Goal: Information Seeking & Learning: Learn about a topic

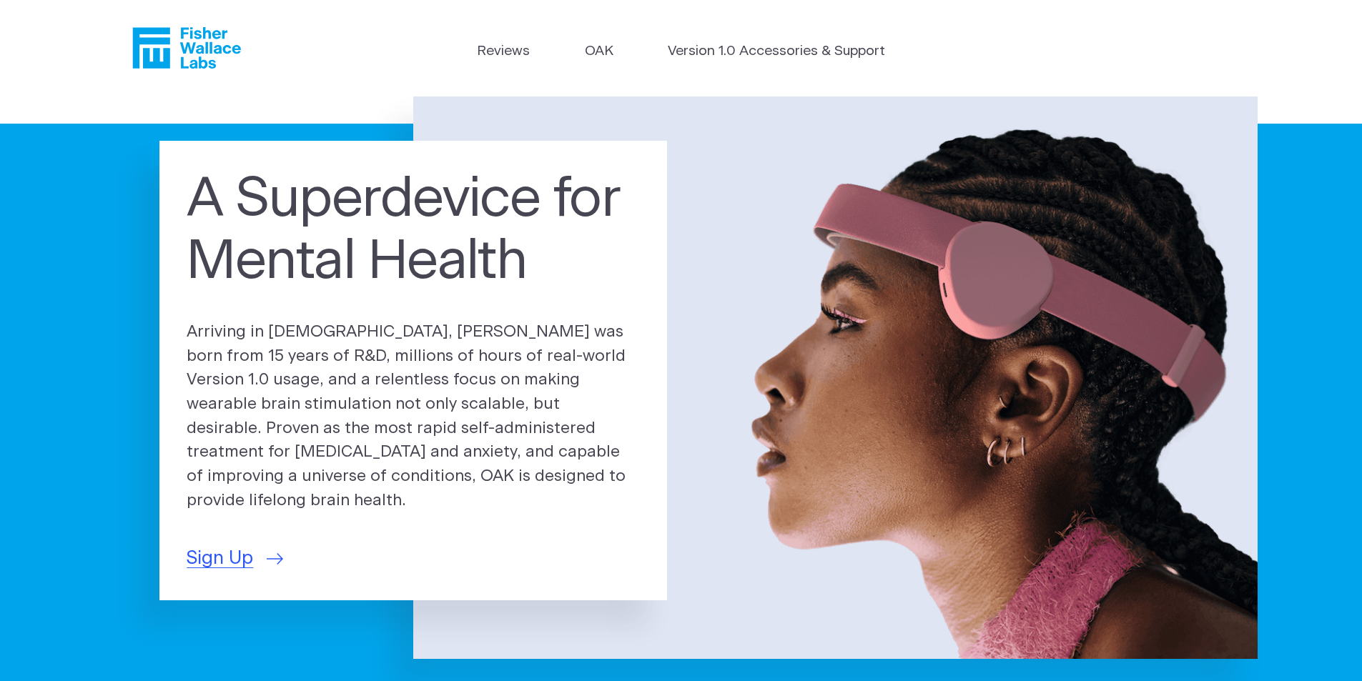
click at [542, 455] on p "Arriving in [DEMOGRAPHIC_DATA], [PERSON_NAME] was born from 15 years of R&D, mi…" at bounding box center [413, 416] width 453 height 193
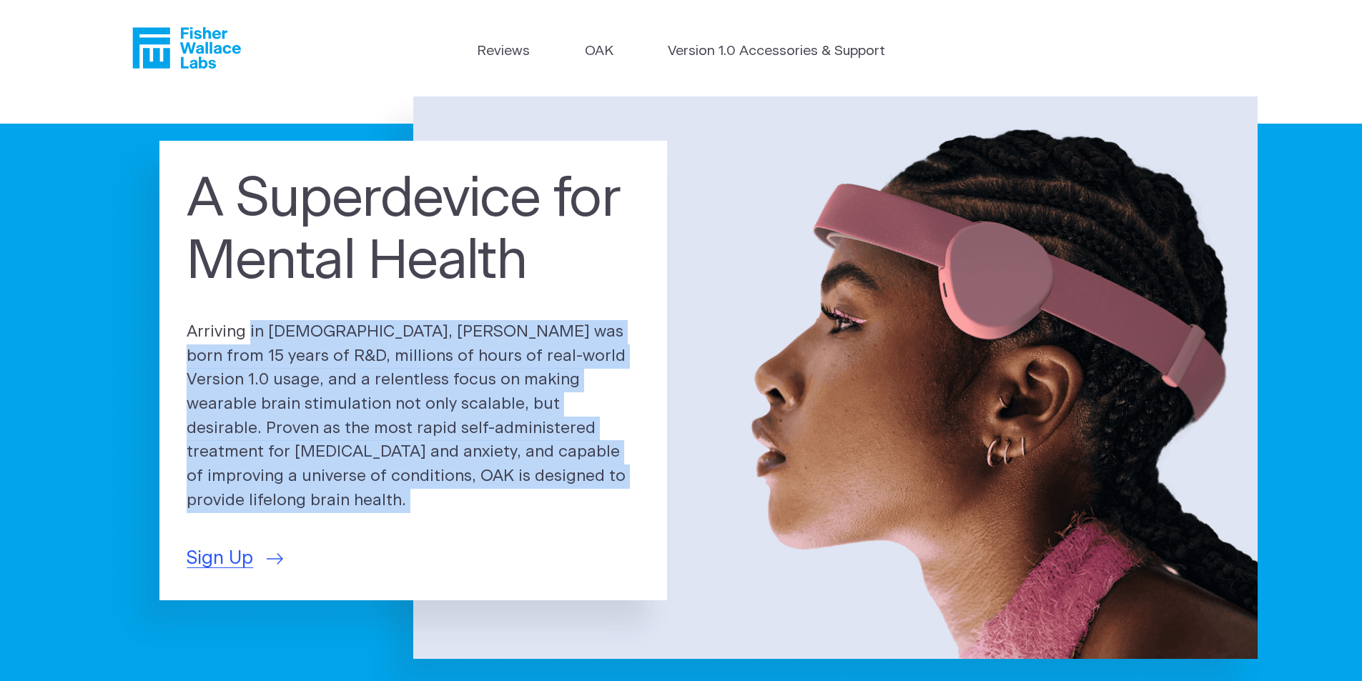
click at [542, 455] on p "Arriving in [DEMOGRAPHIC_DATA], [PERSON_NAME] was born from 15 years of R&D, mi…" at bounding box center [413, 416] width 453 height 193
click at [536, 497] on p "Arriving in [DEMOGRAPHIC_DATA], [PERSON_NAME] was born from 15 years of R&D, mi…" at bounding box center [413, 416] width 453 height 193
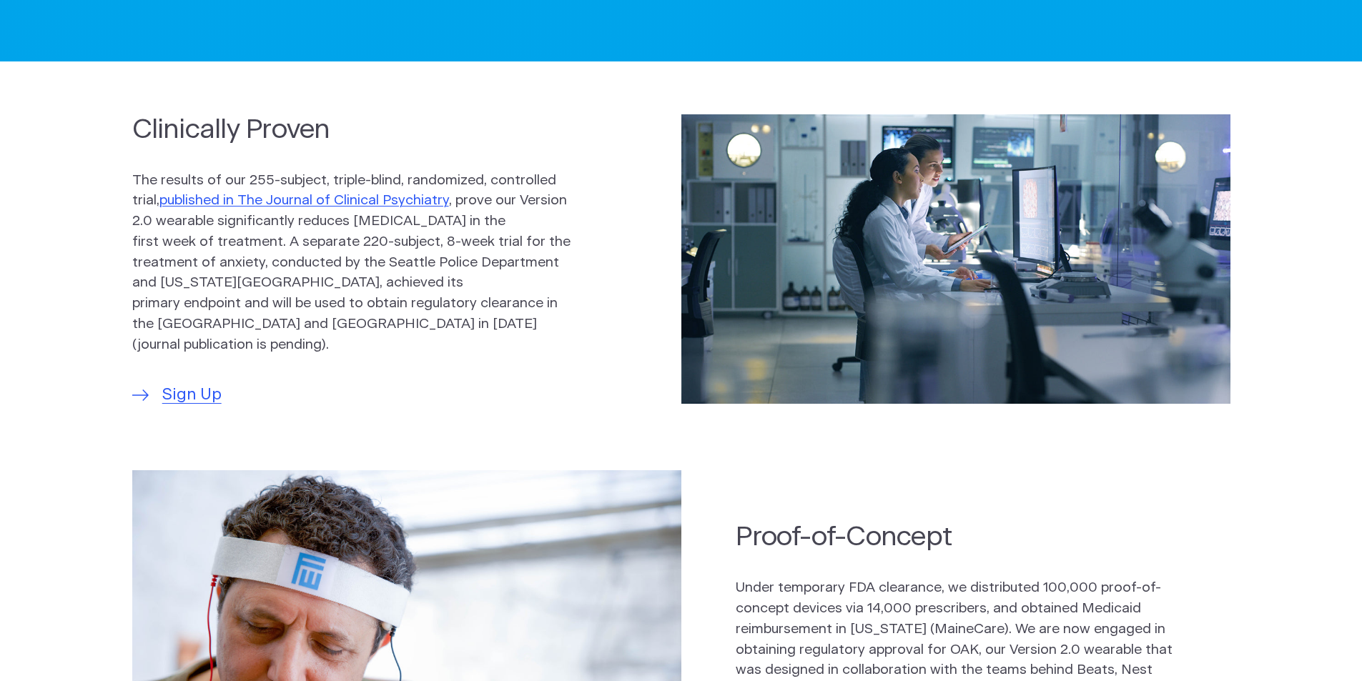
scroll to position [930, 0]
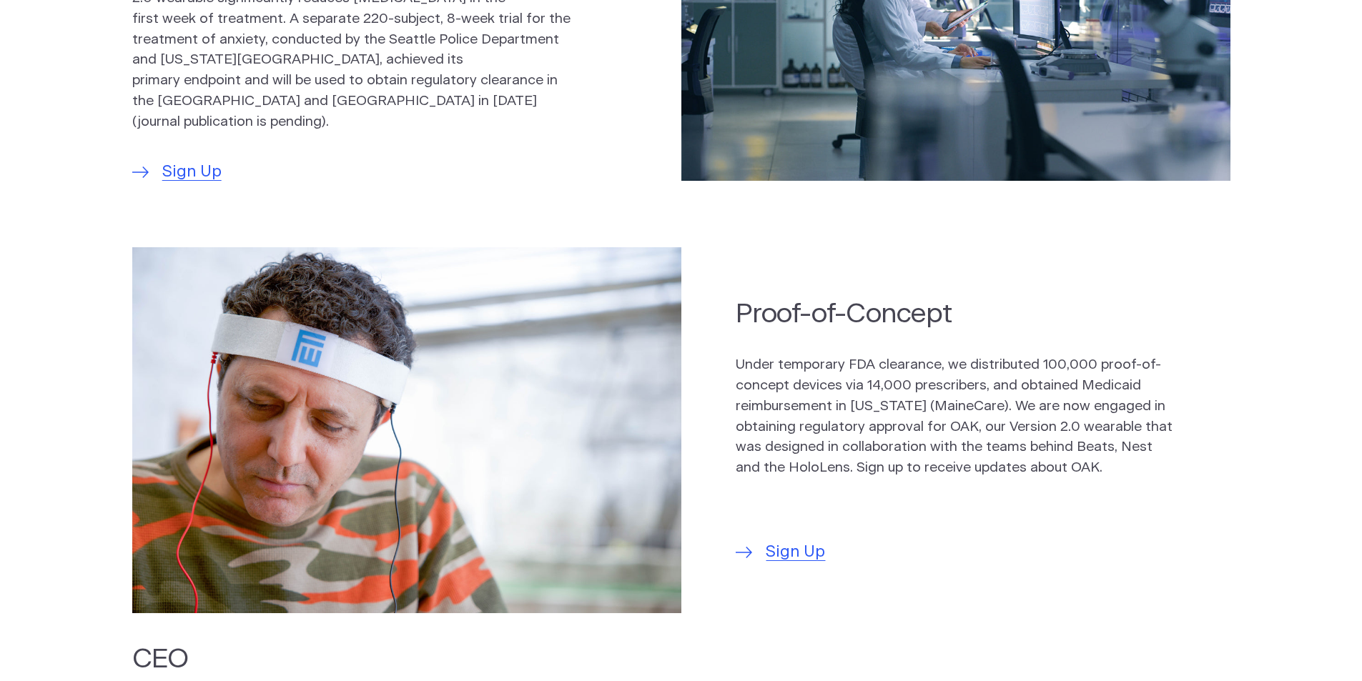
click at [772, 418] on p "Under temporary FDA clearance, we distributed 100,000 proof-of-concept devices …" at bounding box center [955, 417] width 439 height 124
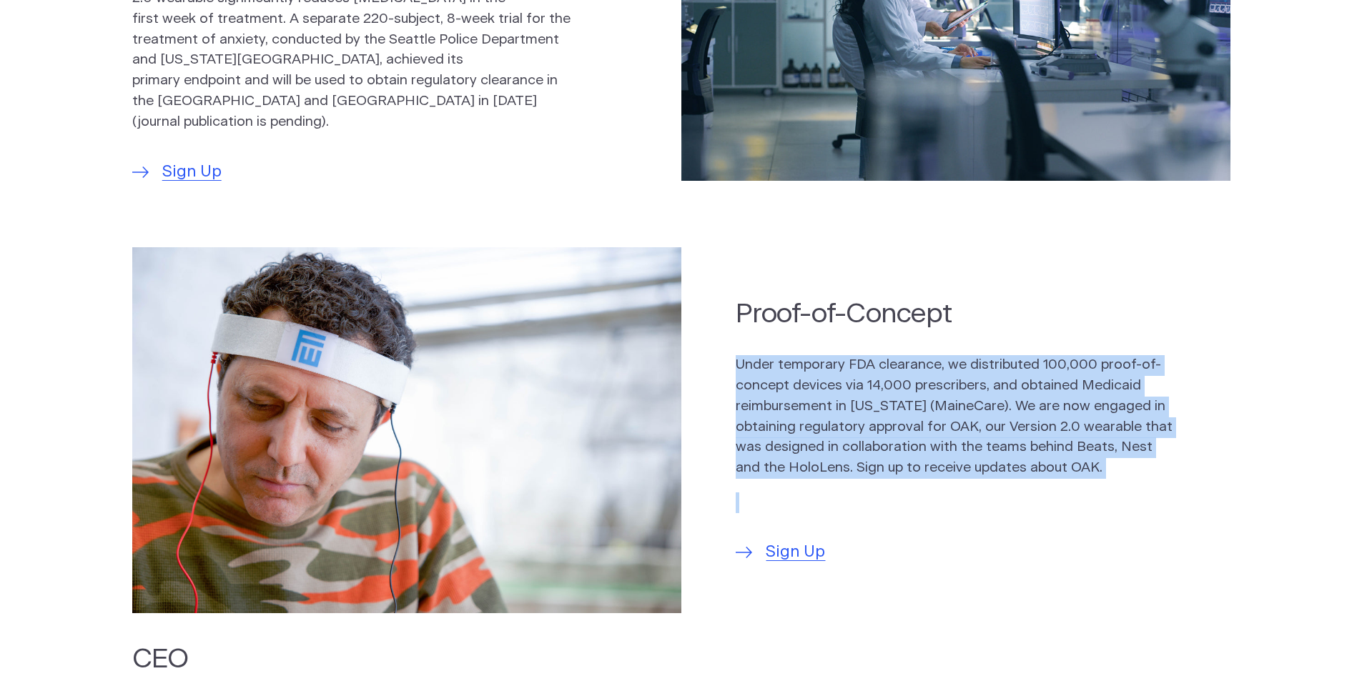
click at [772, 418] on p "Under temporary FDA clearance, we distributed 100,000 proof-of-concept devices …" at bounding box center [955, 417] width 439 height 124
click at [727, 431] on section "Proof-of-Concept Under temporary FDA clearance, we distributed 100,000 proof-of…" at bounding box center [681, 430] width 1362 height 393
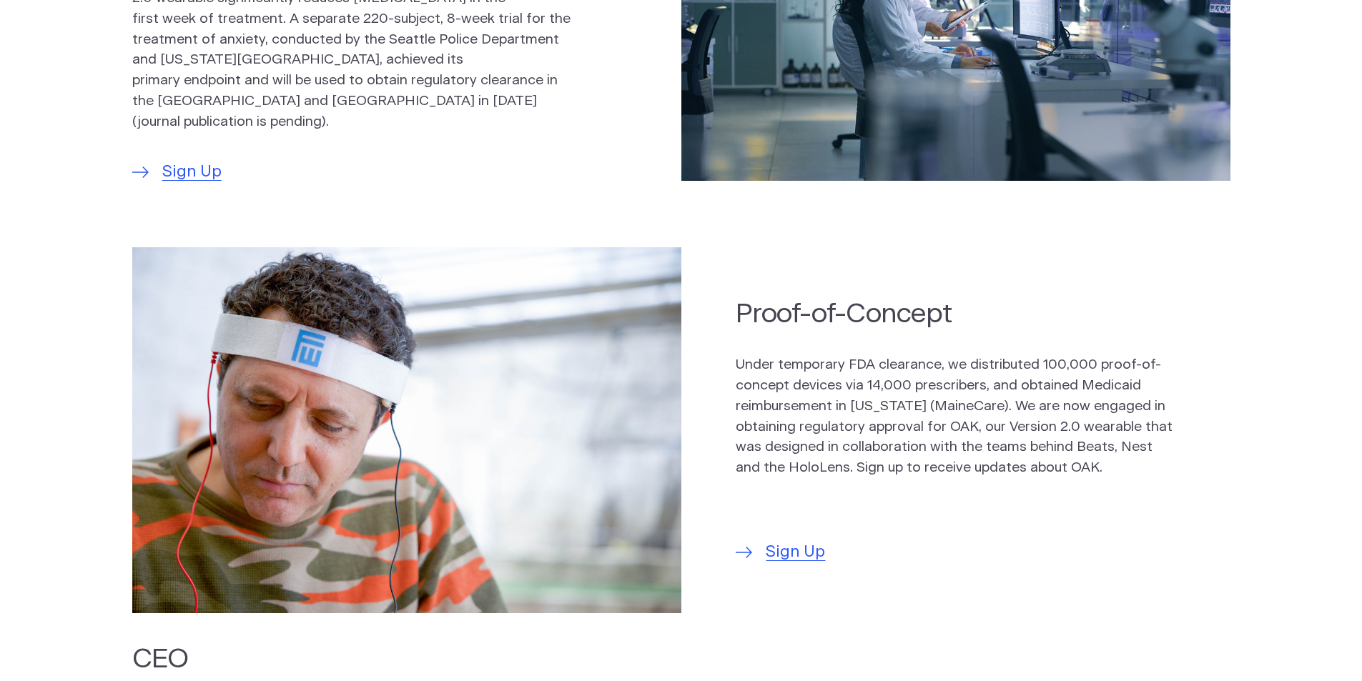
click at [727, 431] on section "Proof-of-Concept Under temporary FDA clearance, we distributed 100,000 proof-of…" at bounding box center [681, 430] width 1362 height 393
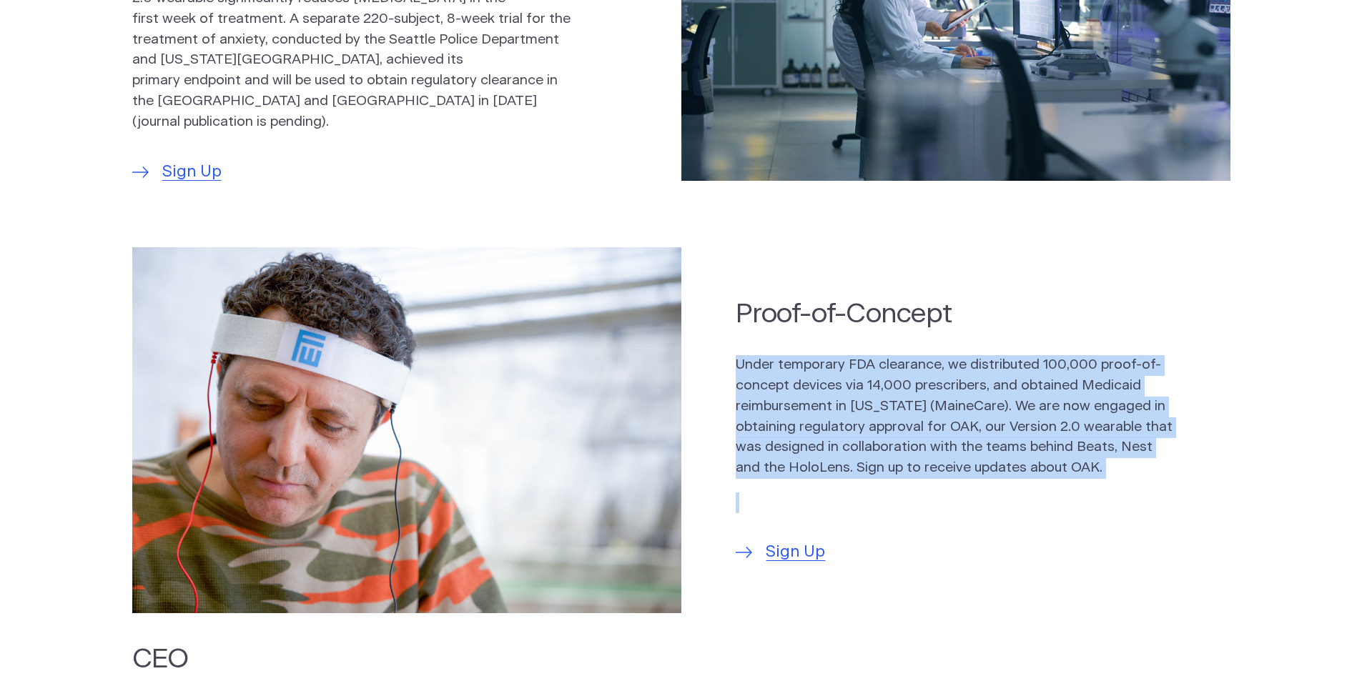
click at [727, 431] on section "Proof-of-Concept Under temporary FDA clearance, we distributed 100,000 proof-of…" at bounding box center [681, 430] width 1362 height 393
click at [730, 413] on section "Proof-of-Concept Under temporary FDA clearance, we distributed 100,000 proof-of…" at bounding box center [681, 430] width 1362 height 393
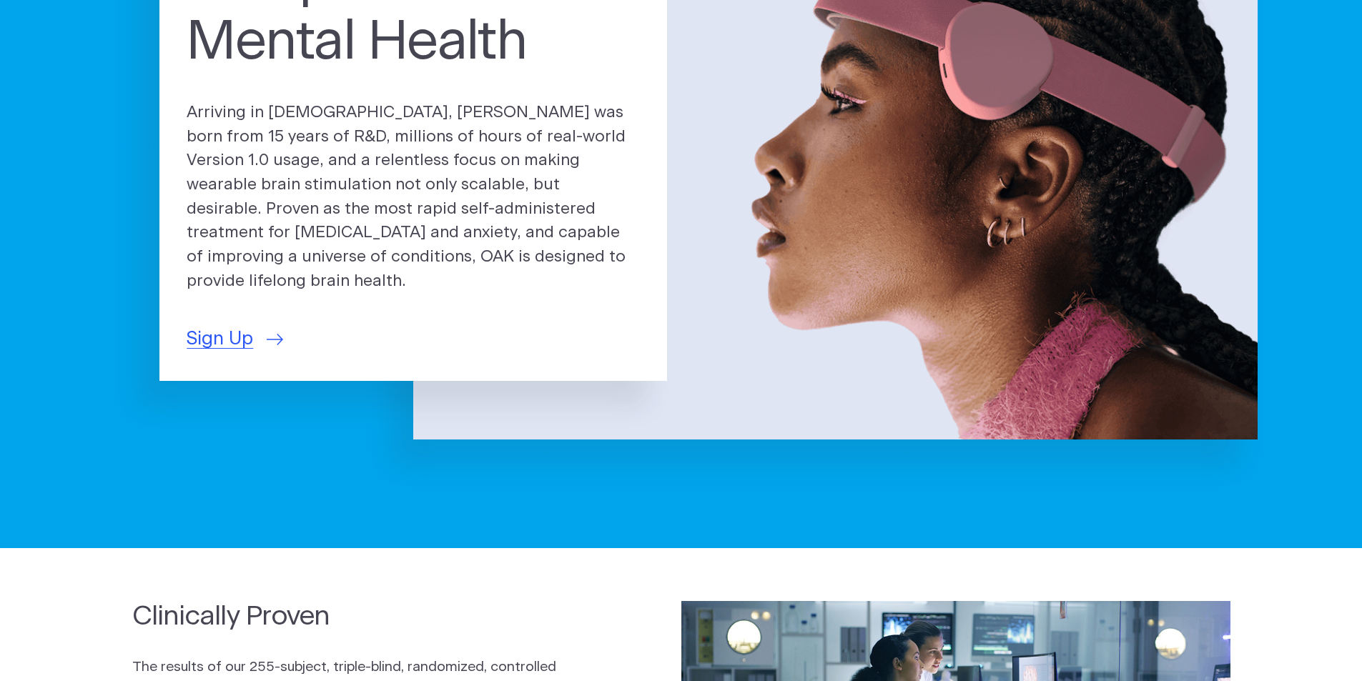
scroll to position [0, 0]
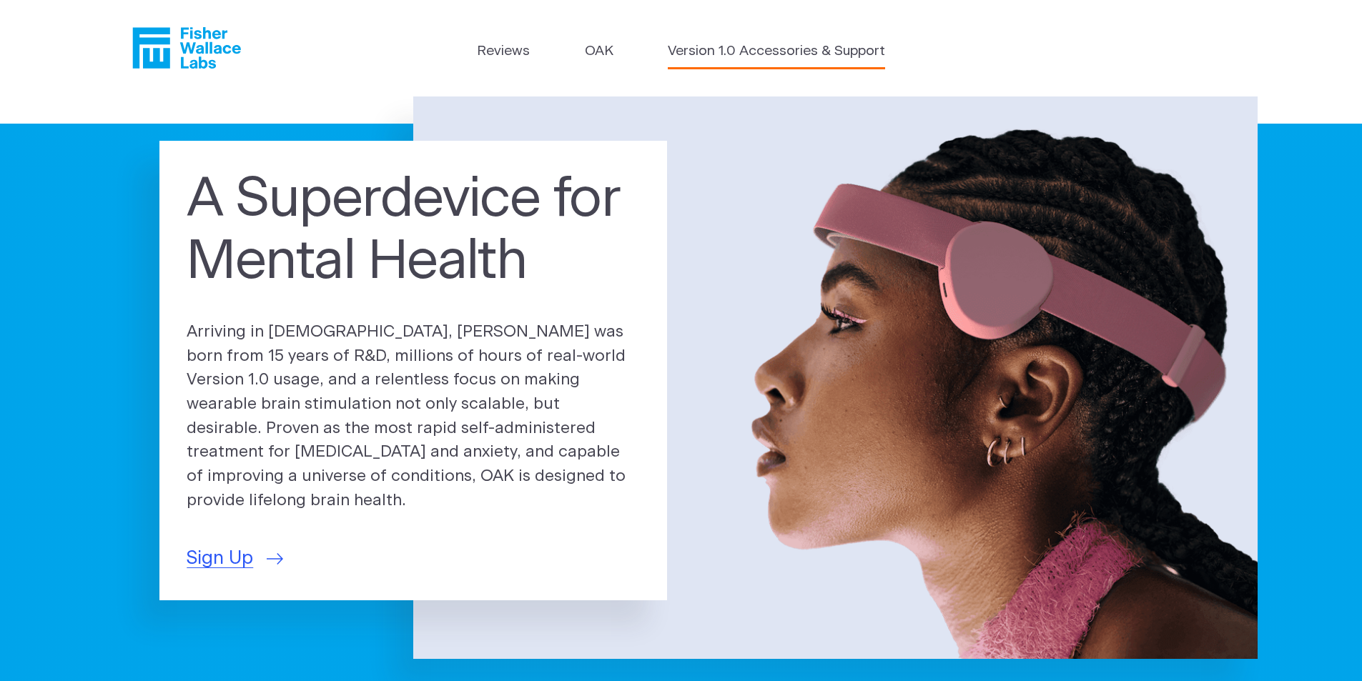
click at [752, 51] on link "Version 1.0 Accessories & Support" at bounding box center [776, 51] width 217 height 21
click at [597, 44] on link "OAK" at bounding box center [599, 51] width 29 height 21
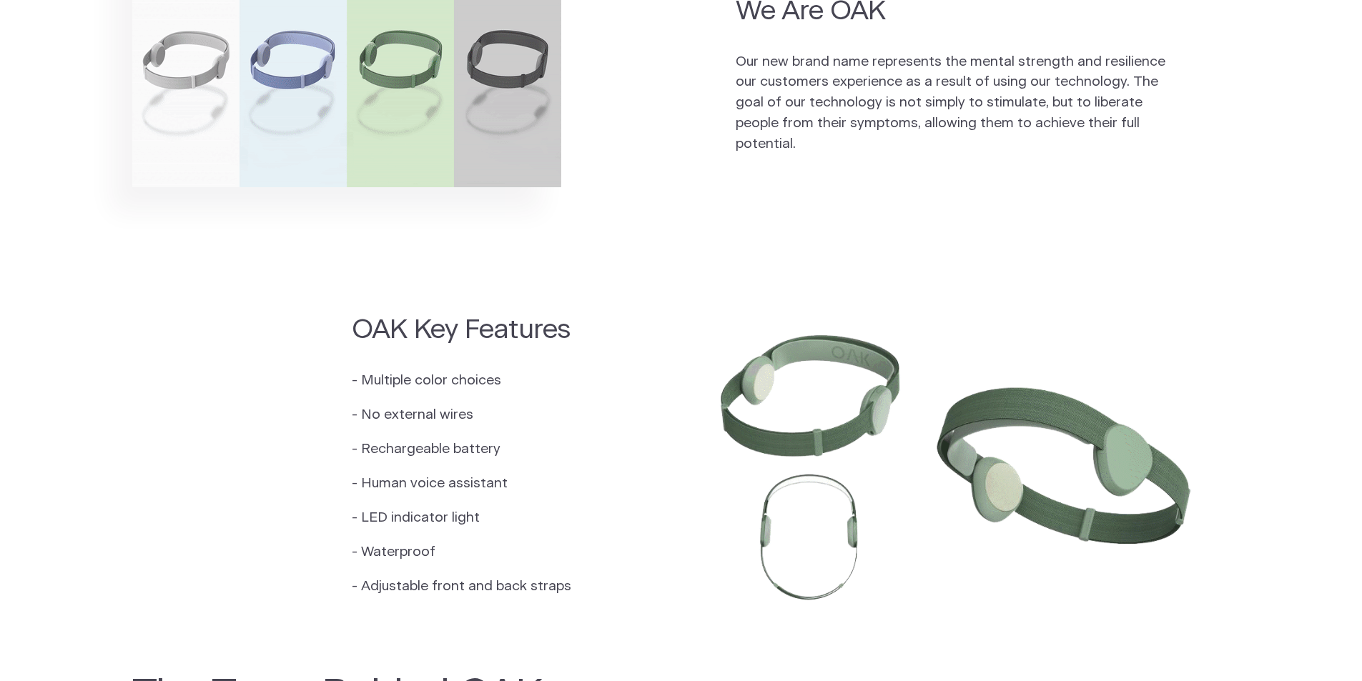
scroll to position [1216, 0]
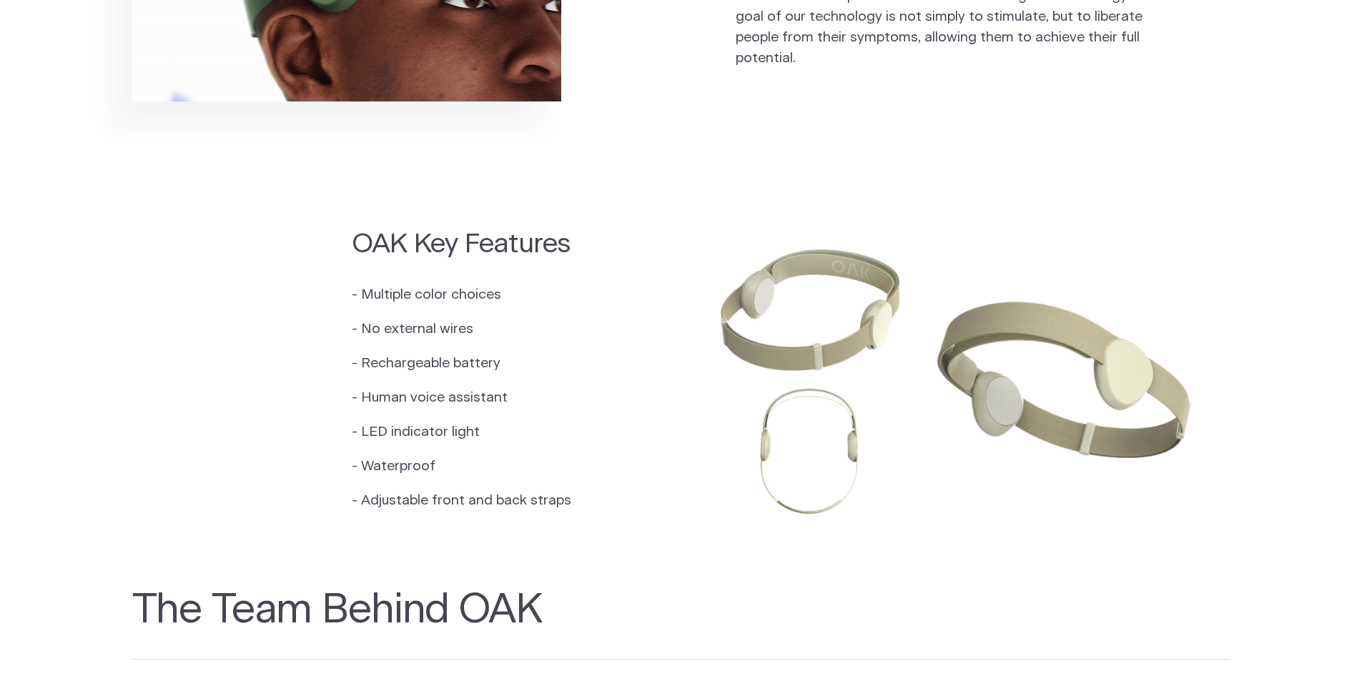
click at [591, 363] on div "OAK Key Features - Multiple color choices - No external wires - Rechargeable ba…" at bounding box center [489, 376] width 275 height 300
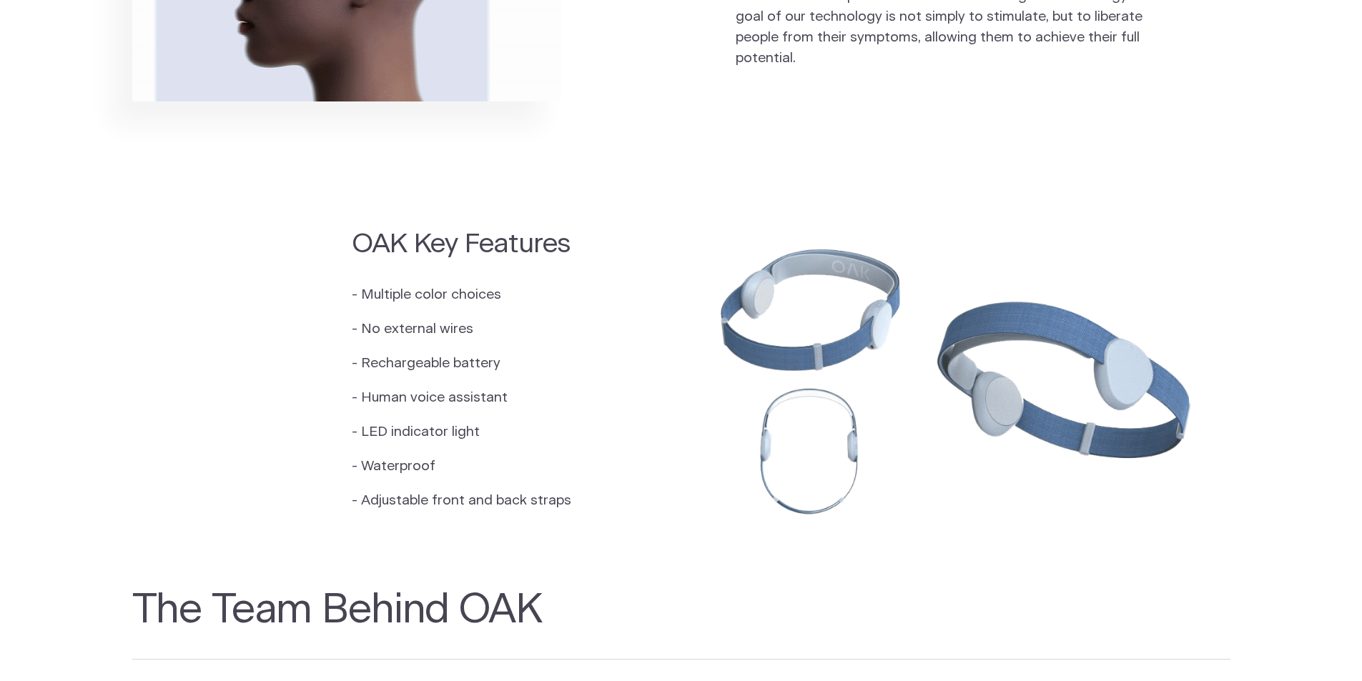
click at [707, 360] on img at bounding box center [955, 375] width 549 height 366
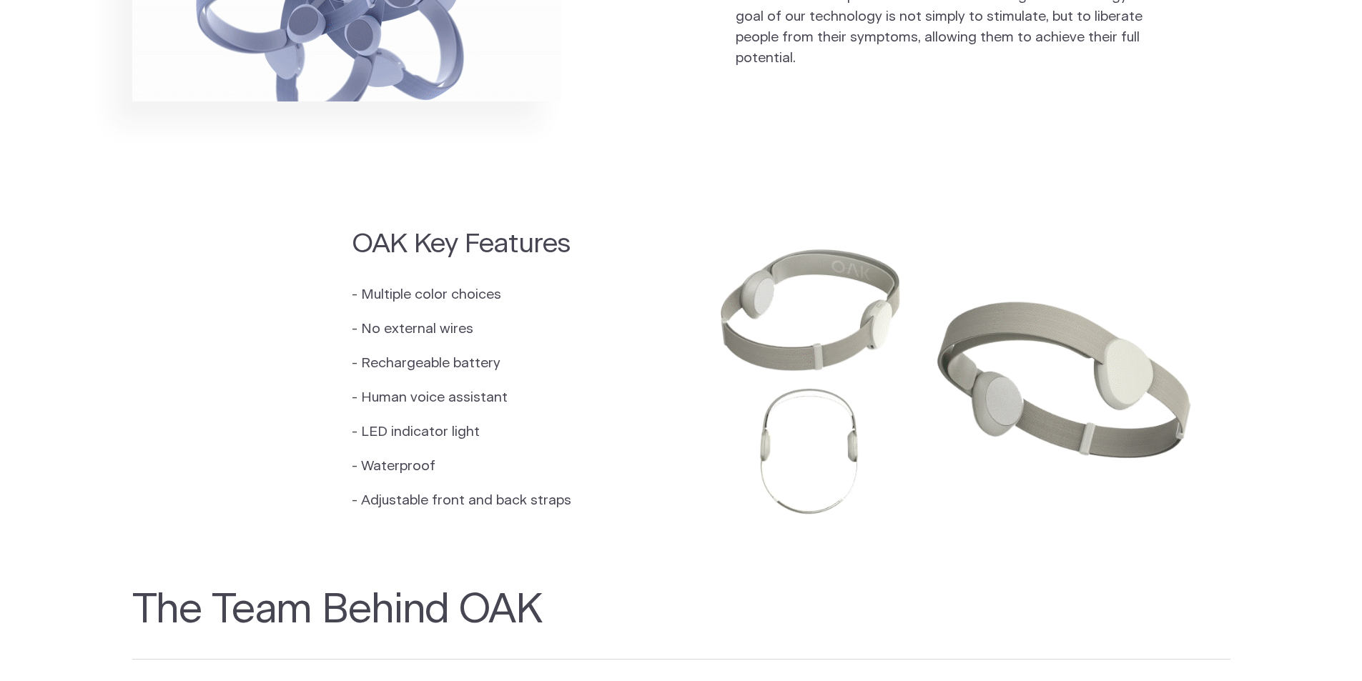
click at [805, 351] on img at bounding box center [955, 375] width 549 height 366
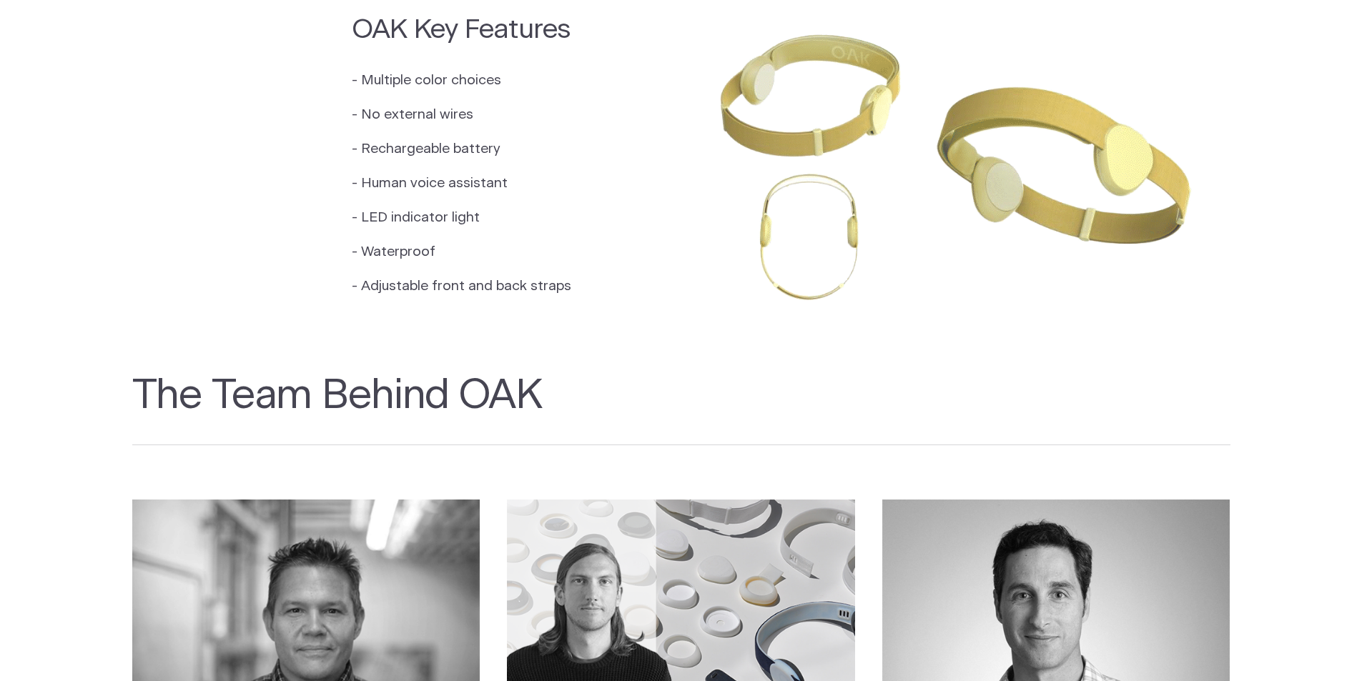
scroll to position [1716, 0]
